Goal: Task Accomplishment & Management: Manage account settings

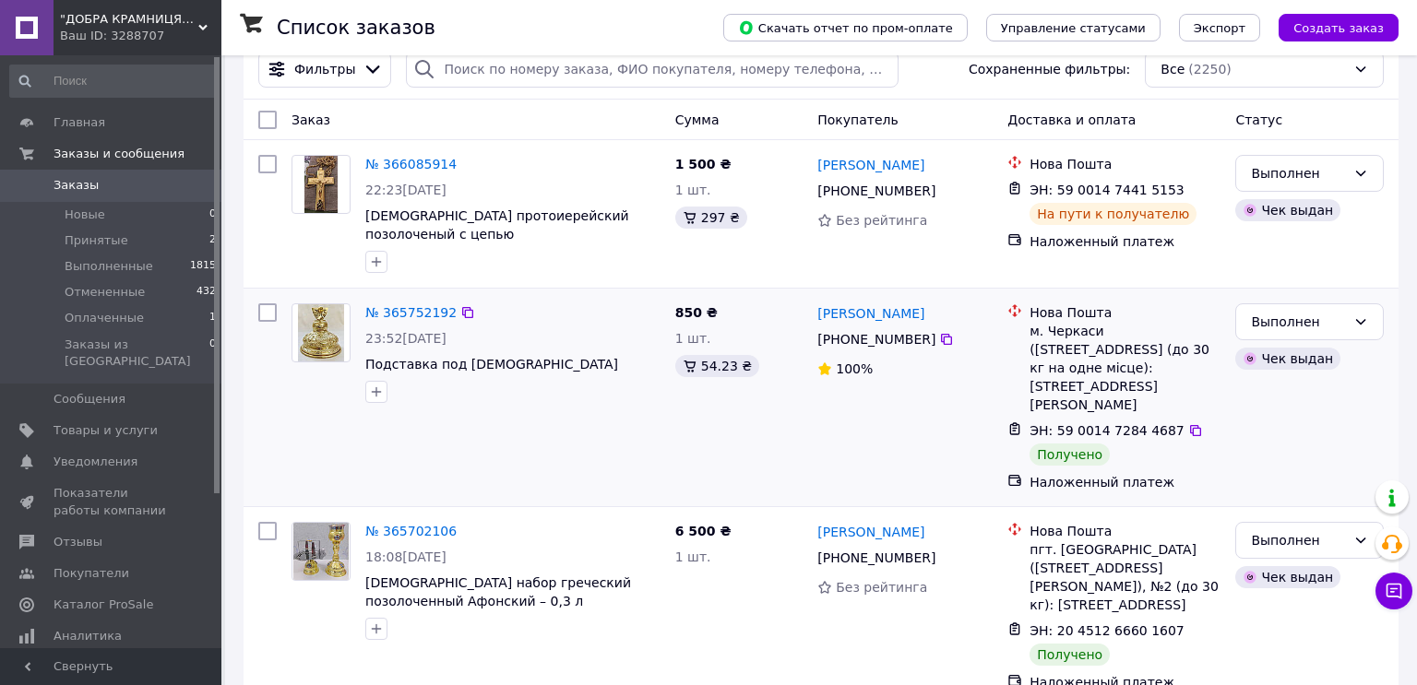
scroll to position [55, 0]
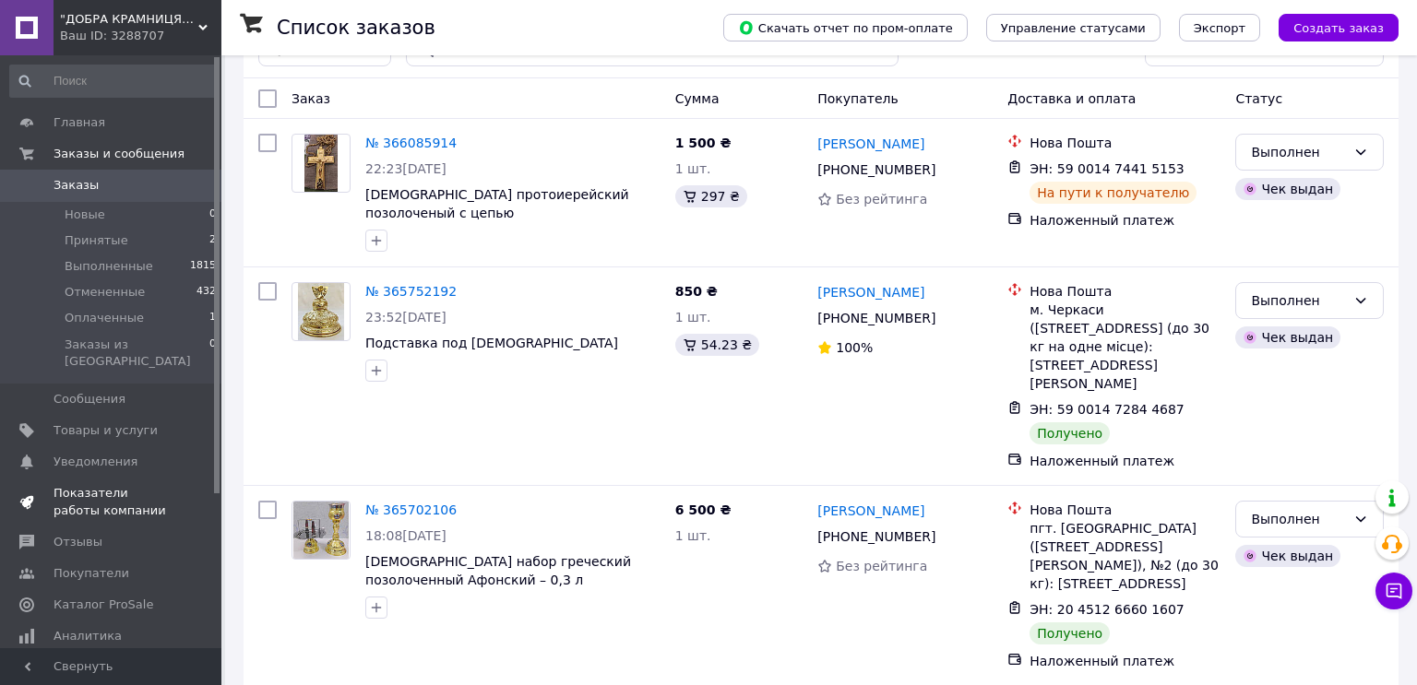
click at [54, 495] on span "Показатели работы компании" at bounding box center [111, 501] width 117 height 33
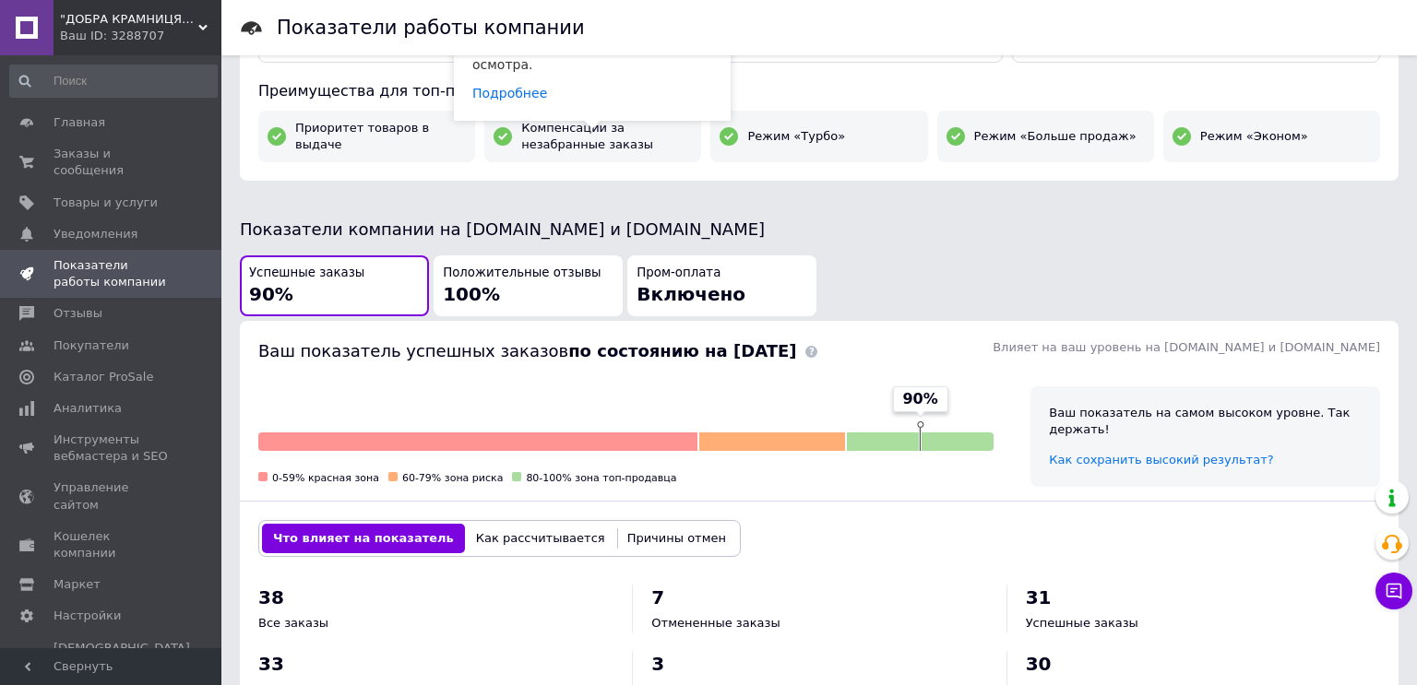
scroll to position [947, 0]
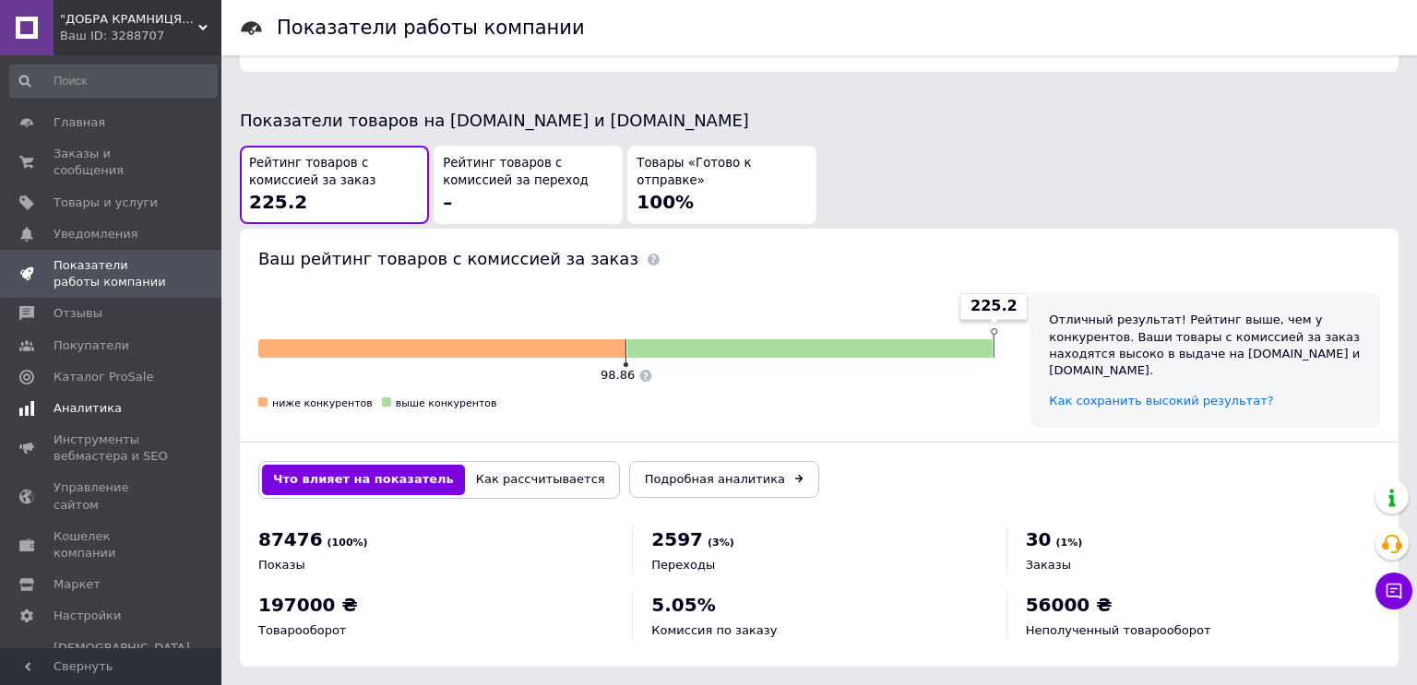
click at [56, 409] on span "Аналитика" at bounding box center [87, 408] width 68 height 17
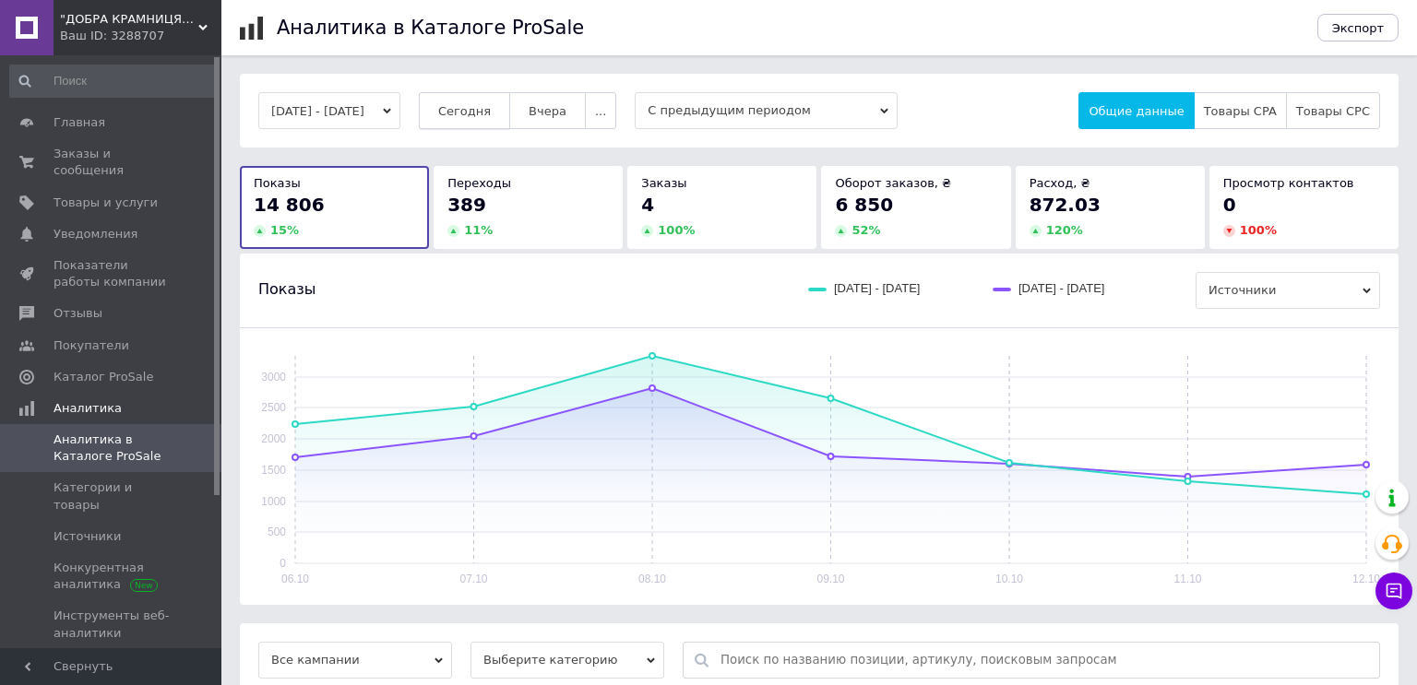
click at [480, 111] on span "Сегодня" at bounding box center [464, 111] width 53 height 14
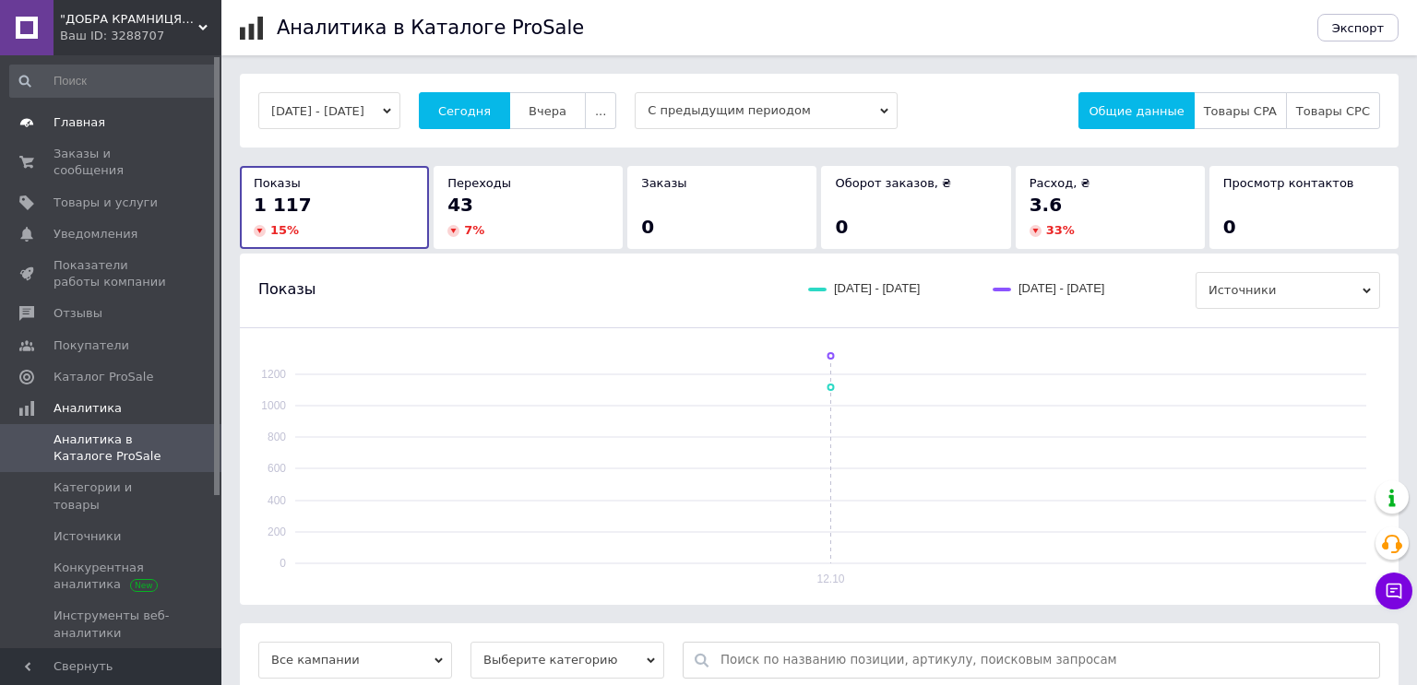
click at [72, 121] on span "Главная" at bounding box center [79, 122] width 52 height 17
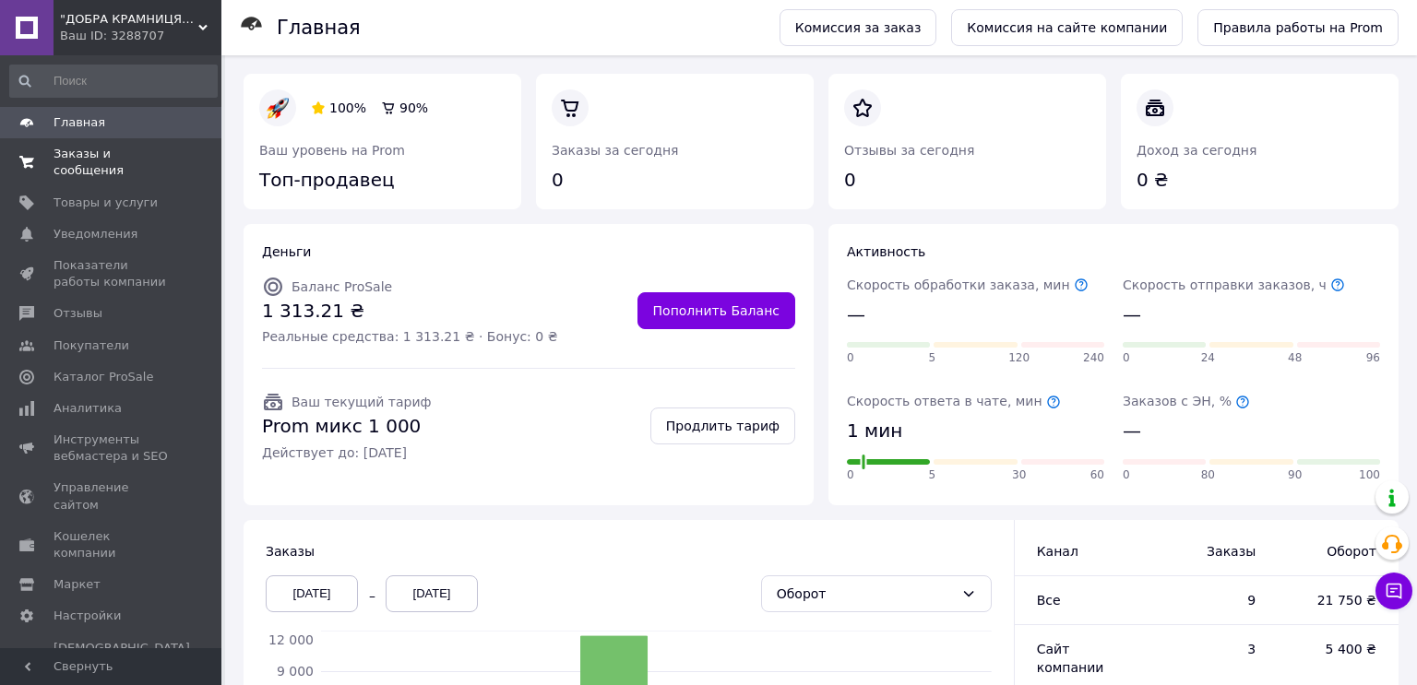
click at [65, 164] on span "Заказы и сообщения" at bounding box center [111, 162] width 117 height 33
